Goal: Task Accomplishment & Management: Use online tool/utility

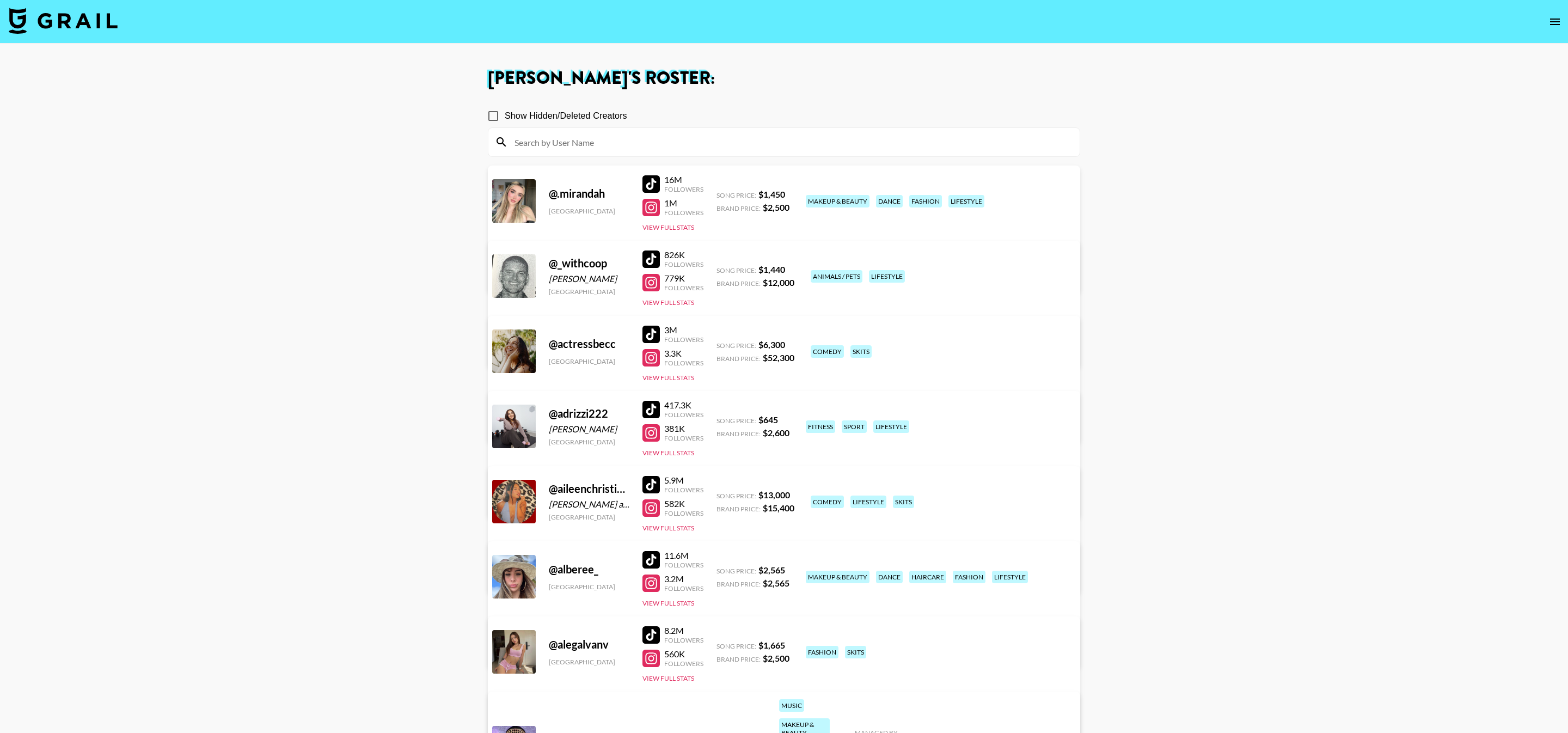
click at [600, 138] on input at bounding box center [791, 142] width 565 height 18
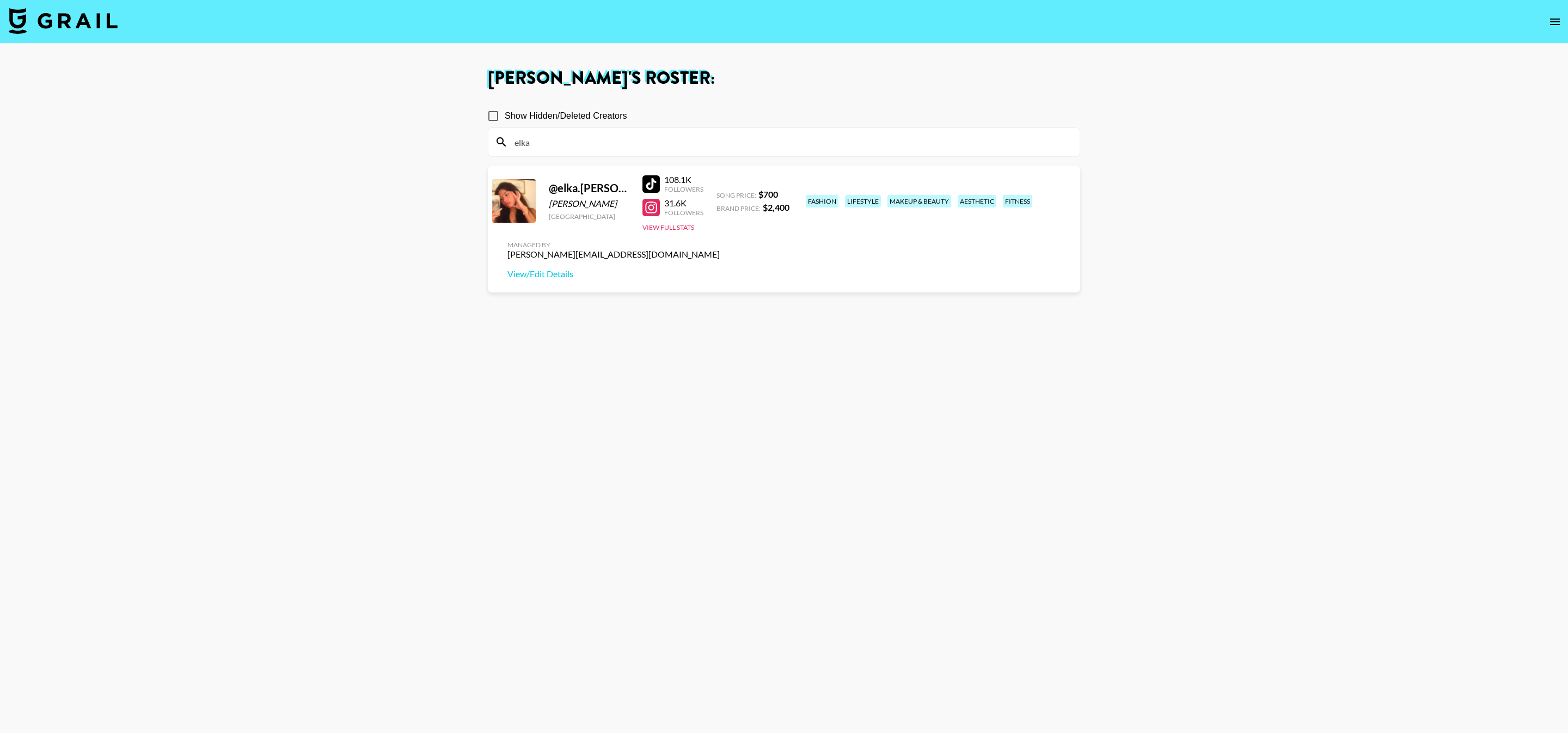
type input "elka"
click at [690, 262] on section "Show Hidden/Deleted Creators elka @ elka.drozdowski Elka Drozdowski New Zealand…" at bounding box center [783, 418] width 592 height 646
click at [649, 183] on div at bounding box center [651, 184] width 18 height 18
click at [82, 18] on img at bounding box center [63, 21] width 109 height 26
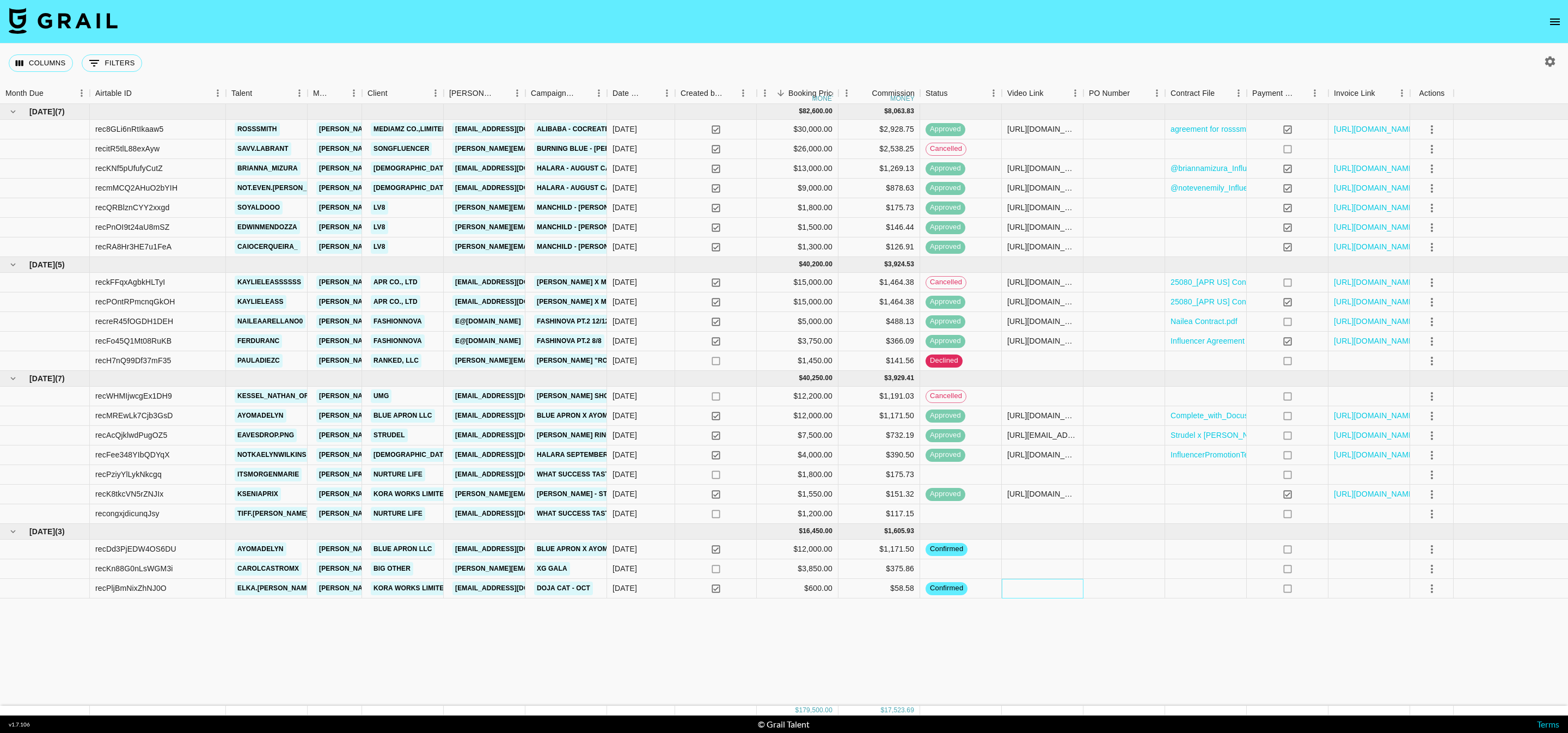
click at [1046, 591] on div at bounding box center [1043, 589] width 82 height 19
type input "https://www.tiktok.com/@elka.drozdowski/video/7559777513061354759"
click at [1090, 622] on div "Jul '25 ( 7 ) $ 82,600.00 $ 8,063.83 rec8GLi6nRtIkaaw5 rosssmith pete@grail-tal…" at bounding box center [784, 405] width 1568 height 601
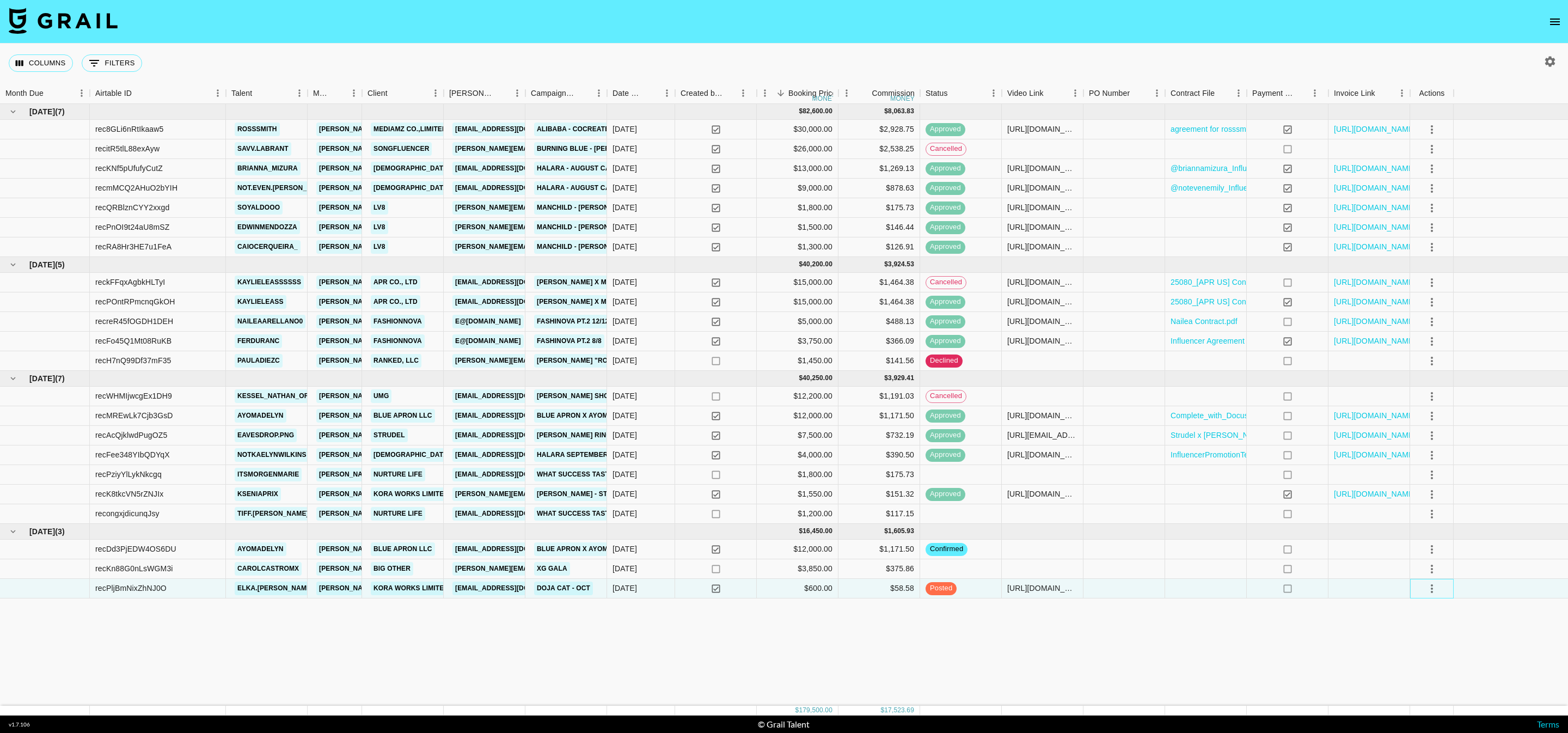
click at [1443, 596] on div at bounding box center [1432, 589] width 44 height 19
click at [1436, 590] on icon "select merge strategy" at bounding box center [1432, 588] width 13 height 13
click at [1435, 687] on div "Approve" at bounding box center [1422, 690] width 33 height 13
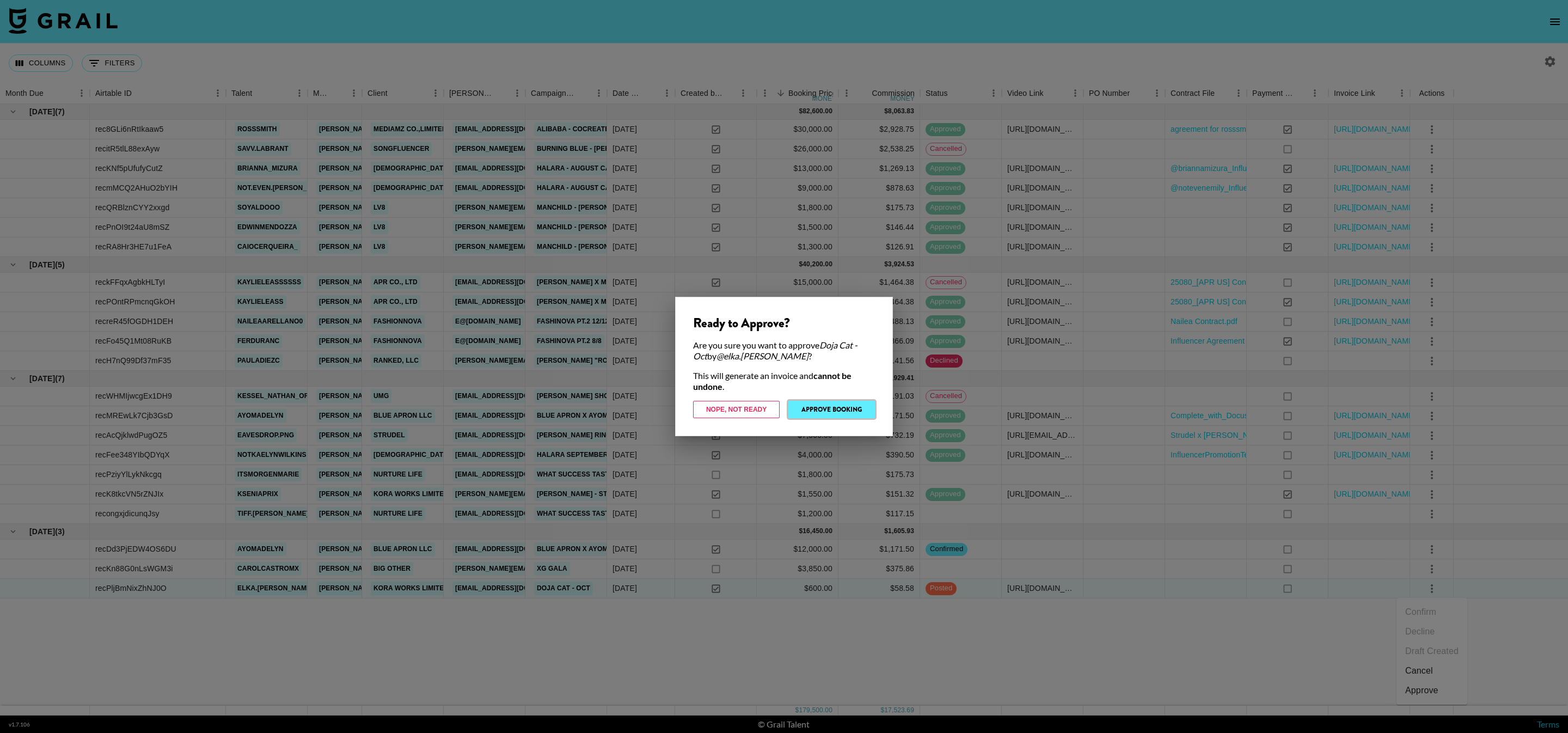
click at [838, 410] on button "Approve Booking" at bounding box center [831, 409] width 86 height 18
